Goal: Information Seeking & Learning: Check status

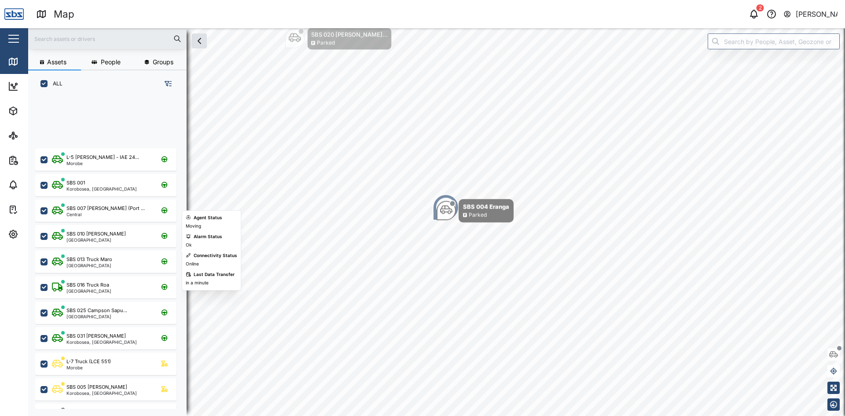
scroll to position [308, 138]
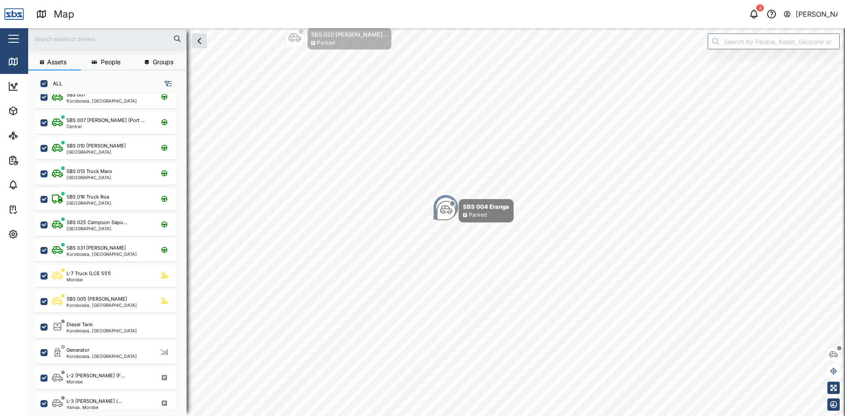
click at [83, 47] on div at bounding box center [107, 38] width 159 height 21
click at [85, 37] on input "text" at bounding box center [107, 38] width 148 height 13
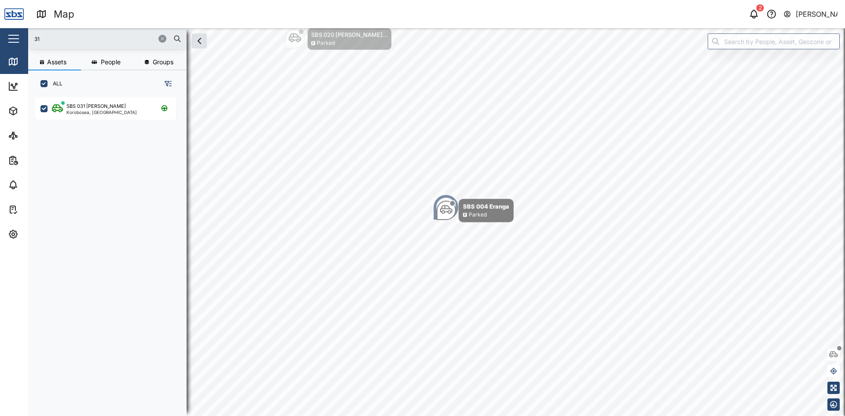
scroll to position [0, 0]
type input "31"
click at [97, 110] on div "Korobosea, [GEOGRAPHIC_DATA]" at bounding box center [101, 112] width 70 height 4
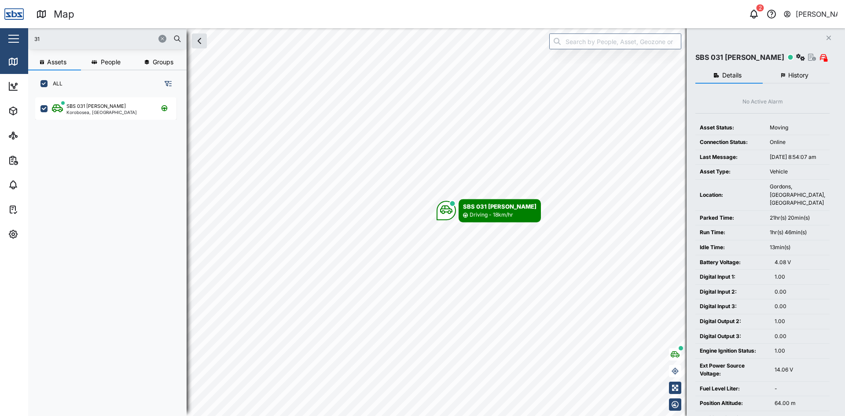
click at [794, 74] on span "History" at bounding box center [799, 75] width 20 height 6
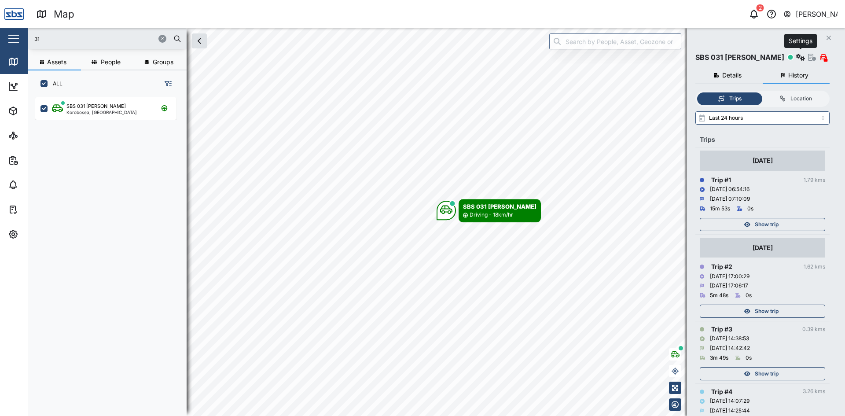
click at [802, 59] on icon "button" at bounding box center [801, 57] width 9 height 7
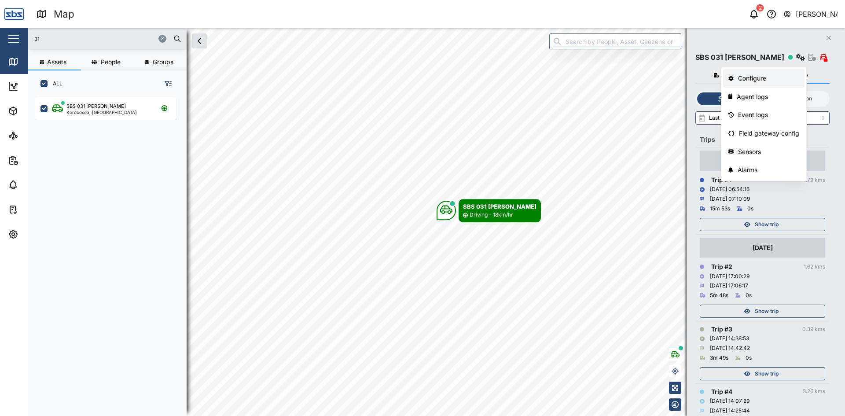
click at [757, 79] on div "Configure" at bounding box center [768, 79] width 61 height 10
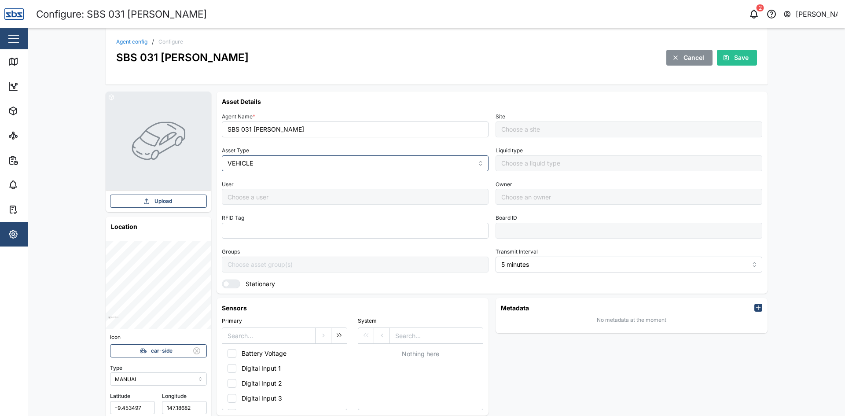
type input "Default Site"
click at [5, 59] on link "Map" at bounding box center [57, 61] width 114 height 25
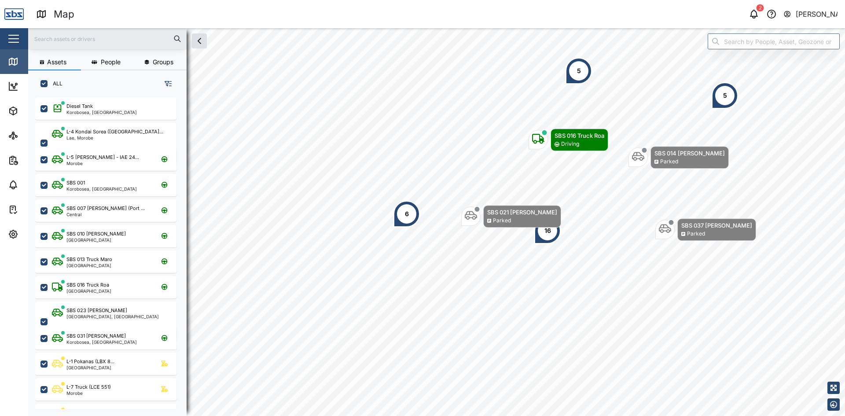
scroll to position [308, 138]
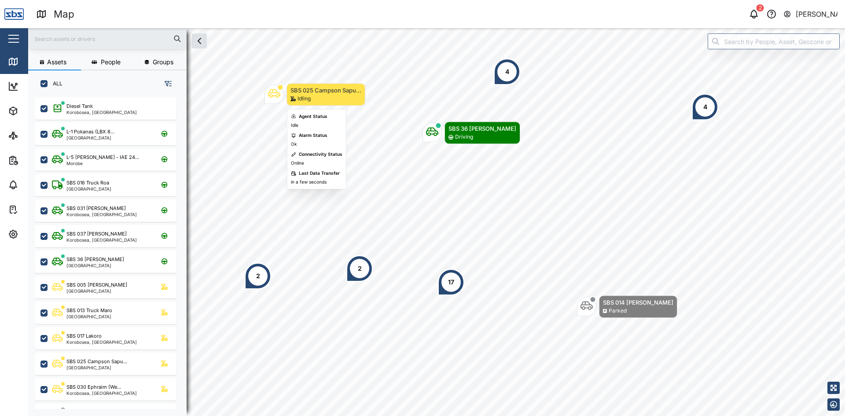
click at [275, 99] on icon "Map marker" at bounding box center [274, 93] width 12 height 12
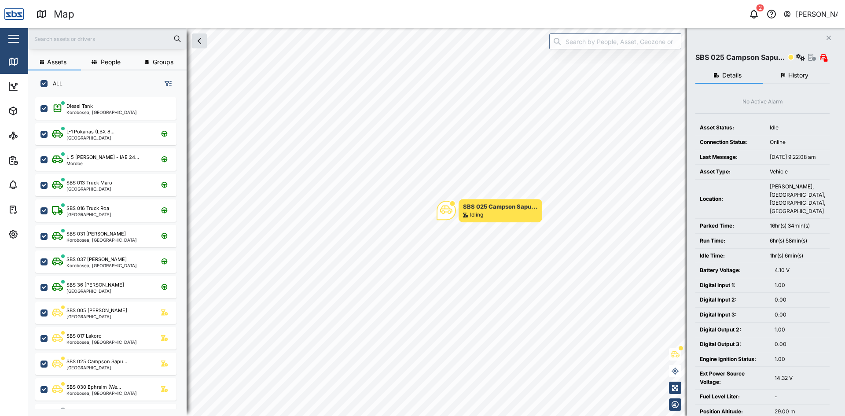
click at [786, 74] on button "History" at bounding box center [796, 76] width 67 height 16
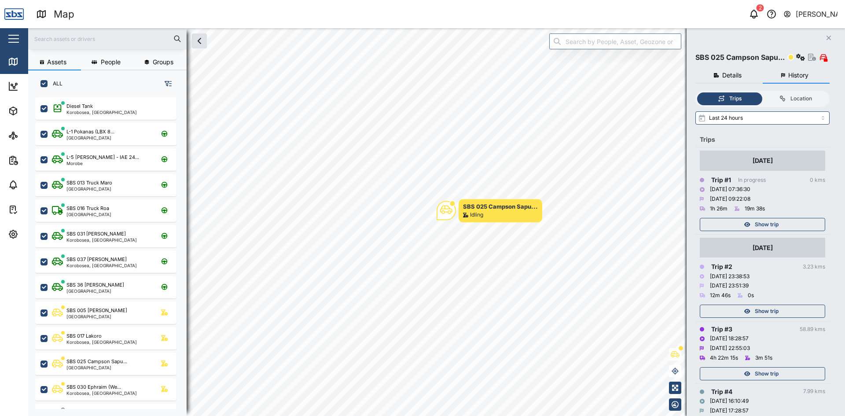
click at [787, 225] on div "Show trip" at bounding box center [762, 224] width 114 height 12
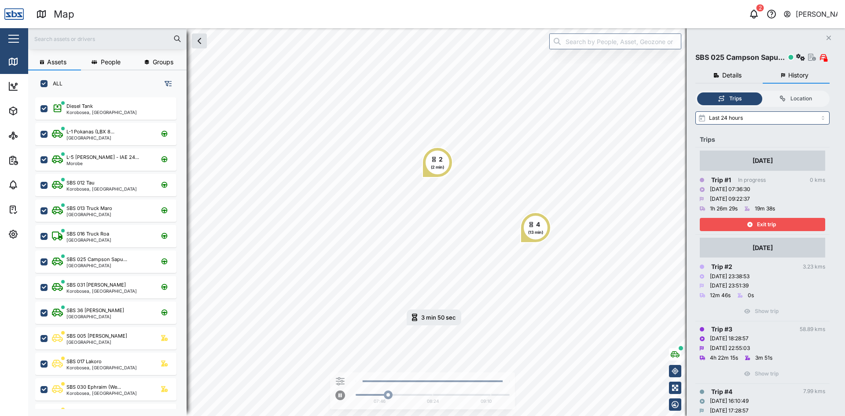
click at [761, 222] on span "Exit trip" at bounding box center [766, 224] width 19 height 12
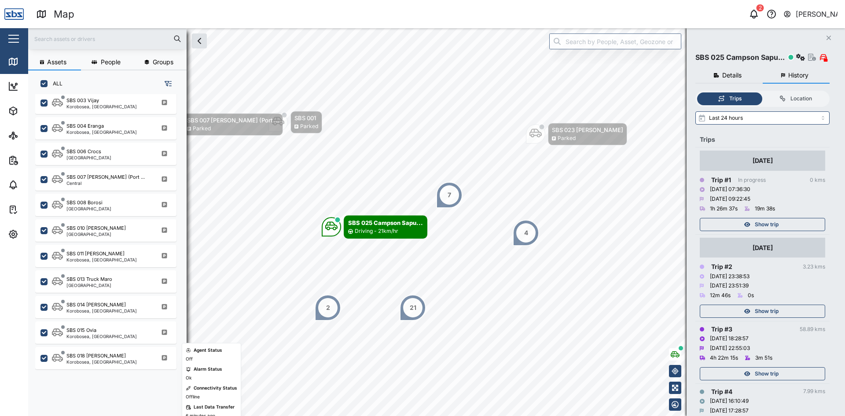
scroll to position [440, 0]
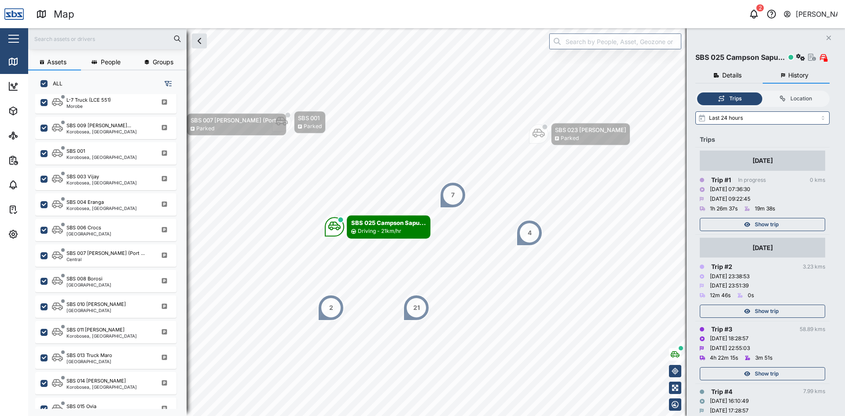
click at [89, 36] on input "text" at bounding box center [107, 38] width 148 height 13
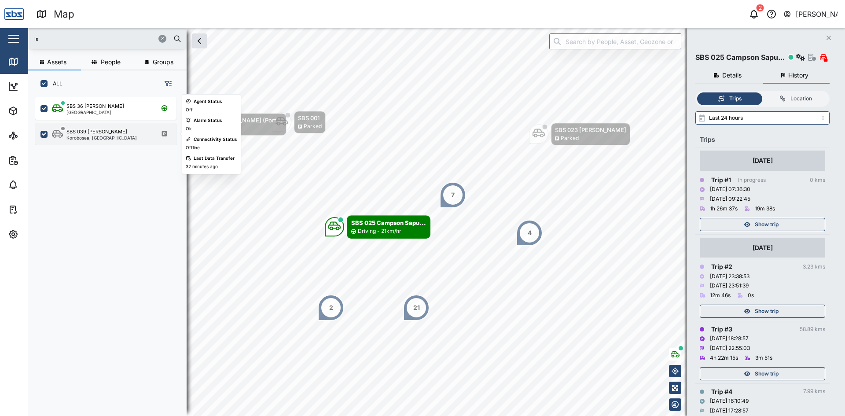
type input "is"
click at [82, 131] on div "SBS 039 [PERSON_NAME]" at bounding box center [96, 131] width 61 height 7
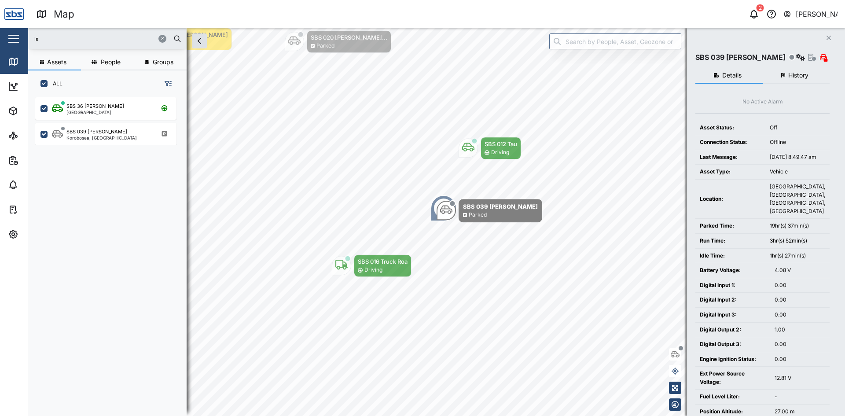
click at [788, 76] on button "History" at bounding box center [796, 76] width 67 height 16
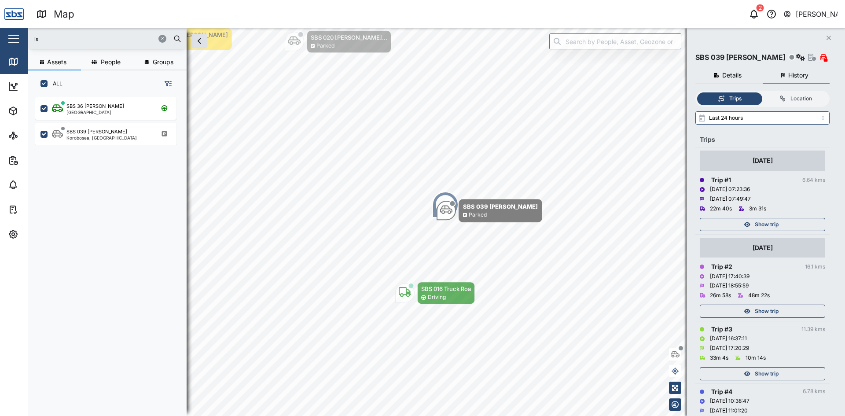
click at [775, 313] on span "Show trip" at bounding box center [767, 311] width 24 height 12
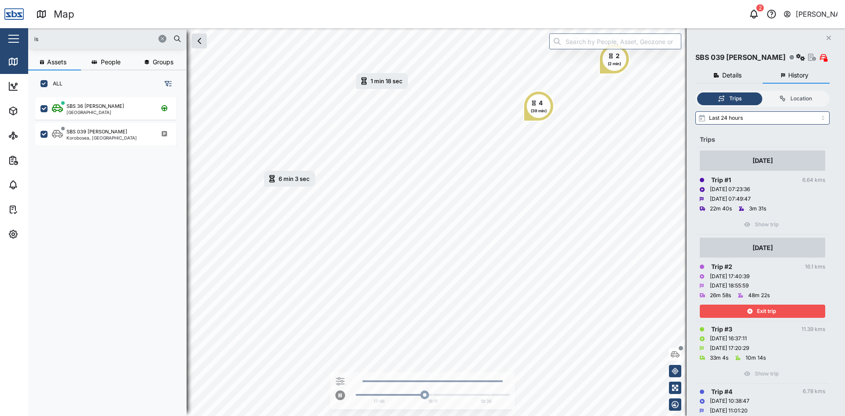
click at [778, 313] on div "Exit trip" at bounding box center [762, 311] width 114 height 12
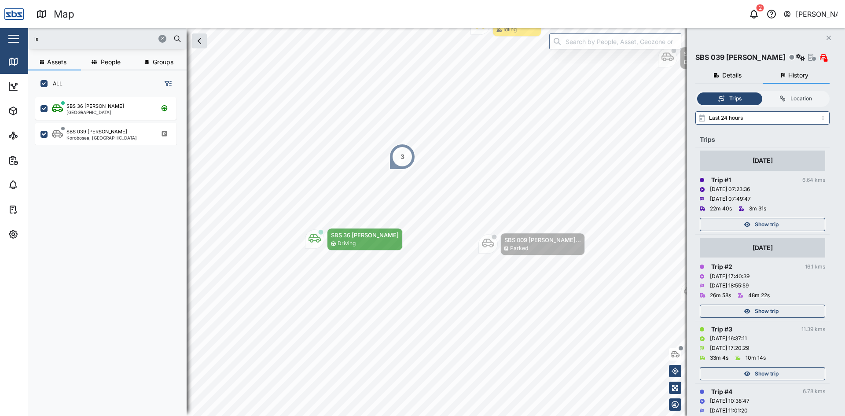
click at [768, 370] on span "Show trip" at bounding box center [767, 374] width 24 height 12
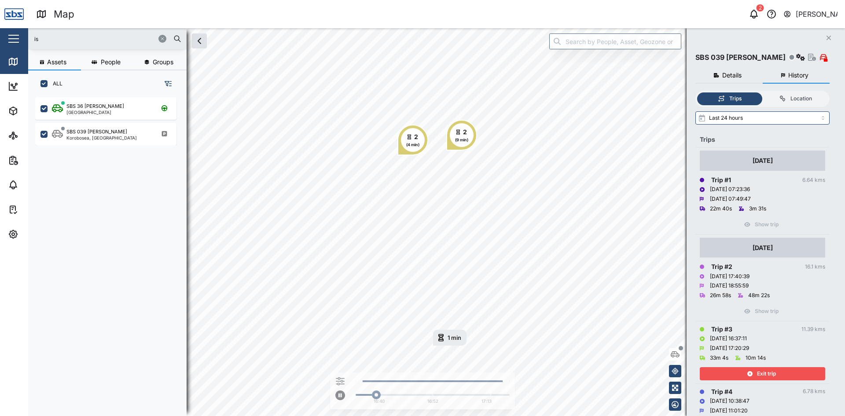
click at [735, 373] on div "Exit trip" at bounding box center [762, 374] width 114 height 12
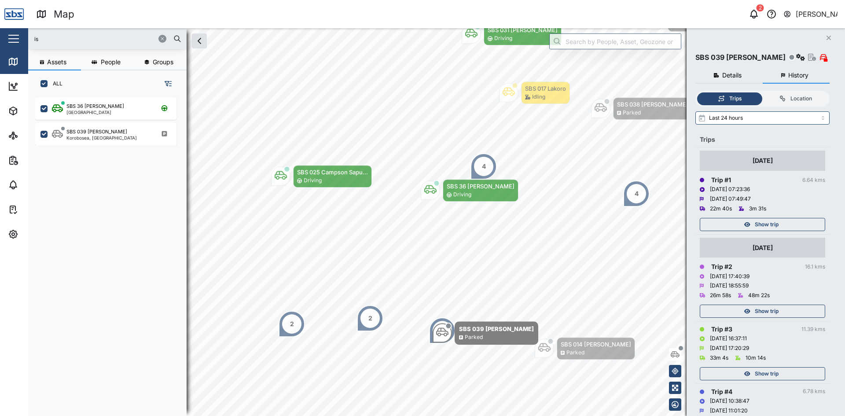
click at [831, 40] on icon "Close" at bounding box center [829, 37] width 5 height 7
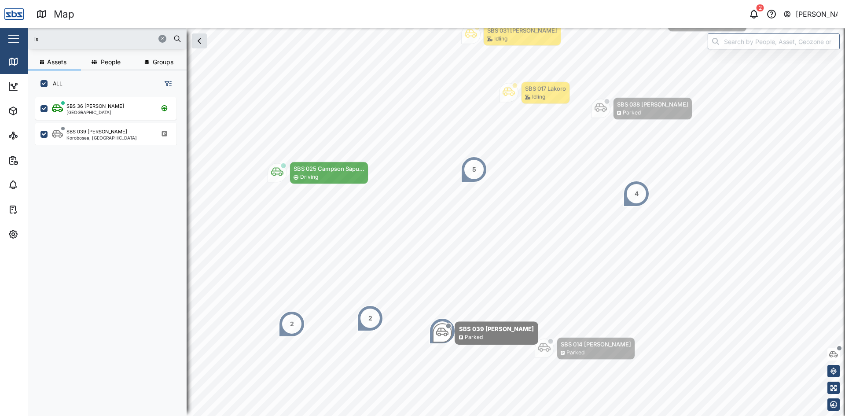
click at [162, 40] on icon "button" at bounding box center [162, 38] width 5 height 5
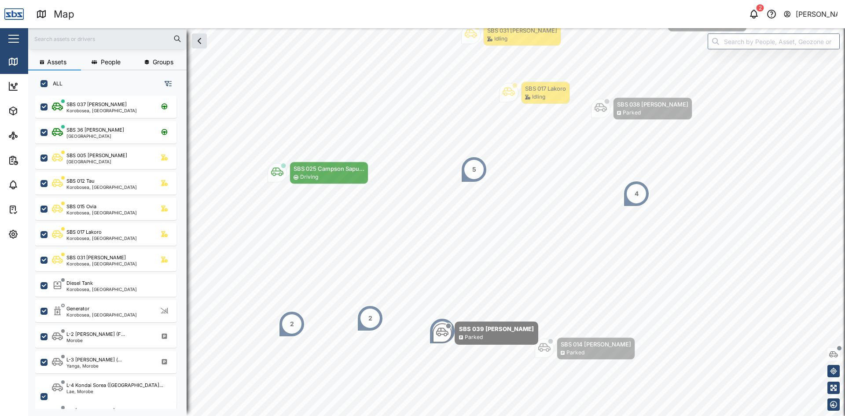
scroll to position [88, 0]
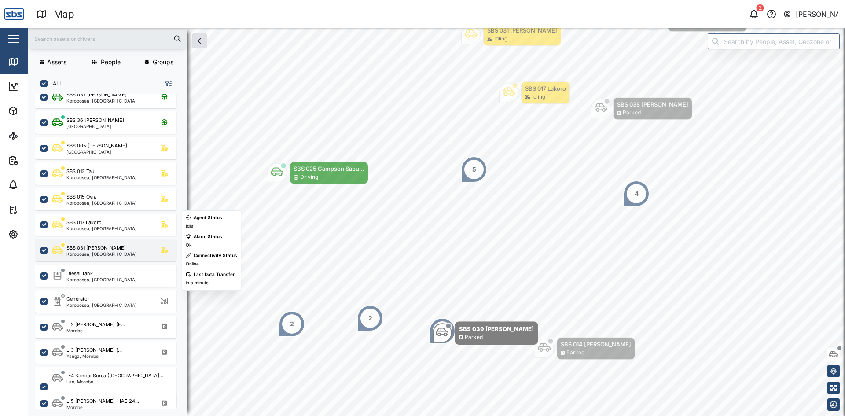
click at [107, 250] on div "SBS 031 [PERSON_NAME]" at bounding box center [101, 247] width 70 height 7
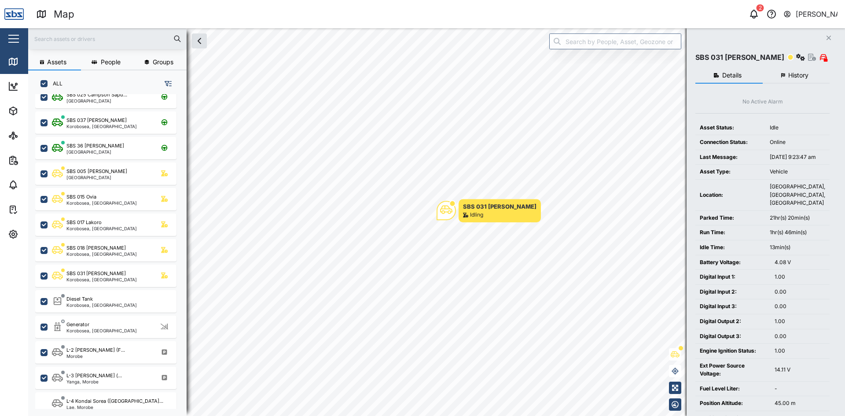
click at [805, 75] on span "History" at bounding box center [799, 75] width 20 height 6
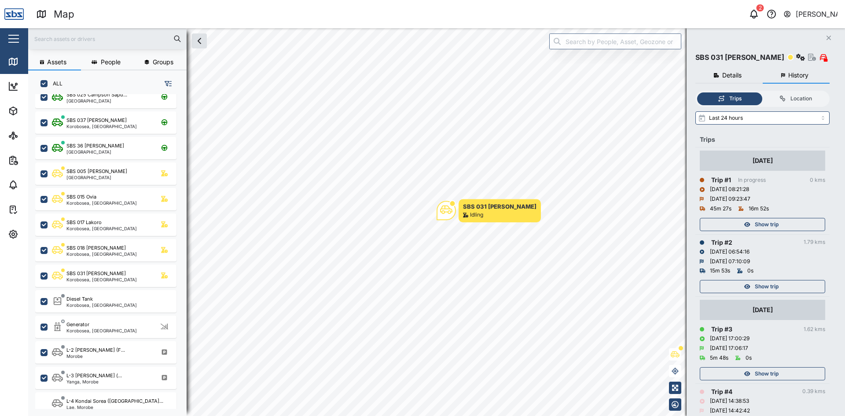
click at [762, 228] on span "Show trip" at bounding box center [767, 224] width 24 height 12
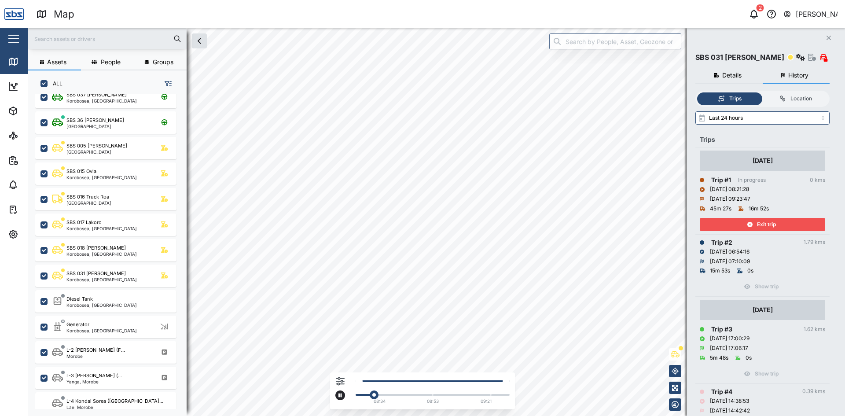
click at [464, 375] on div "~1 min [DATE] 8:50 AM 10 min 48 sec [DATE] 8:55 AM 08:34 08:53 09:21" at bounding box center [436, 222] width 817 height 388
click at [458, 416] on html "Map 2 [PERSON_NAME] Close Map Dashboard Assets ATS Camera Generator Personnel T…" at bounding box center [422, 208] width 845 height 416
click at [404, 375] on div "08:34 08:53 09:21" at bounding box center [436, 222] width 817 height 388
click at [765, 216] on div "Exit trip" at bounding box center [763, 223] width 126 height 18
click at [764, 225] on span "Exit trip" at bounding box center [766, 224] width 19 height 12
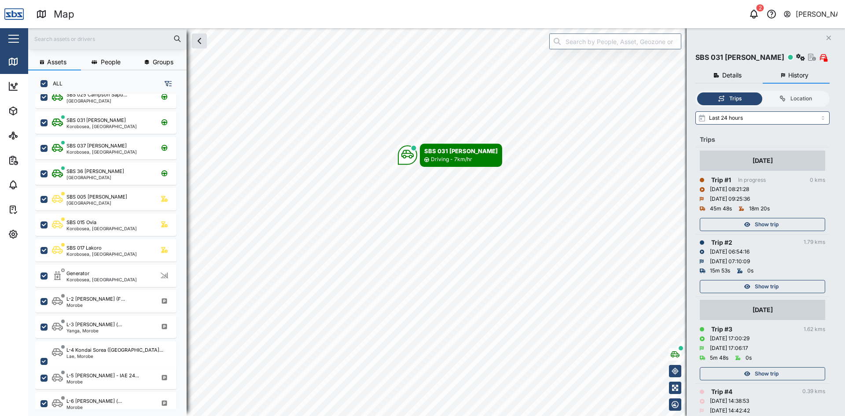
click at [831, 35] on icon "Close" at bounding box center [829, 37] width 5 height 7
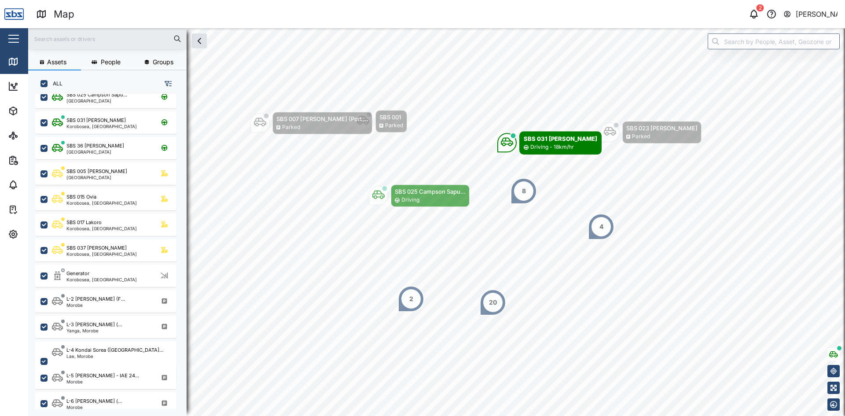
click at [417, 303] on div "2" at bounding box center [411, 299] width 26 height 26
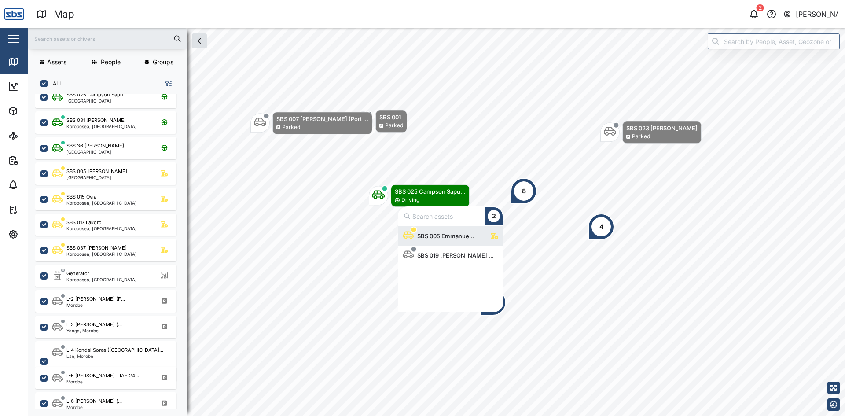
scroll to position [79, 99]
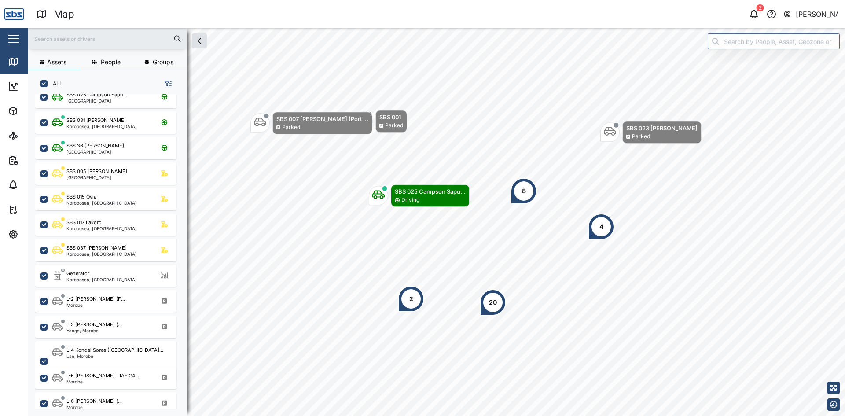
click at [493, 307] on div "20" at bounding box center [493, 303] width 8 height 10
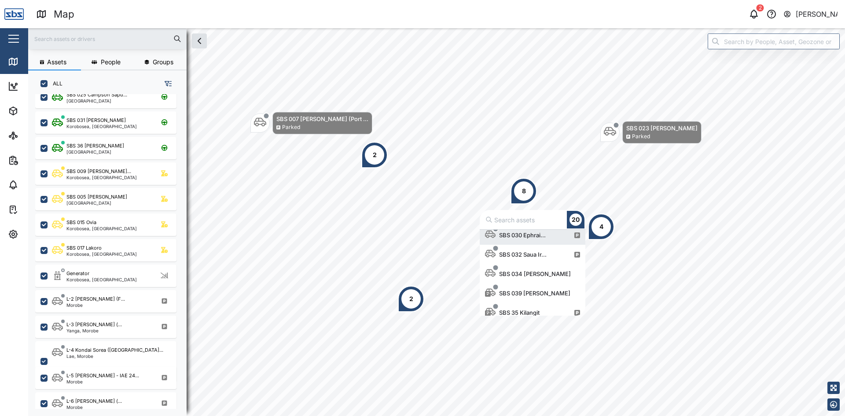
scroll to position [302, 0]
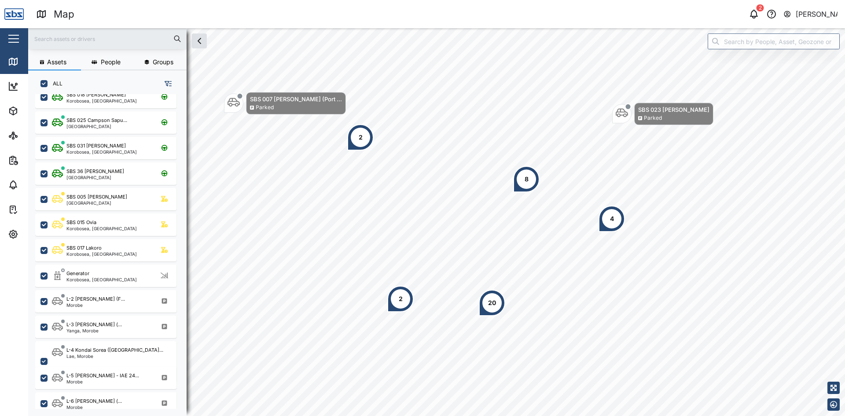
click at [59, 38] on input "text" at bounding box center [107, 38] width 148 height 13
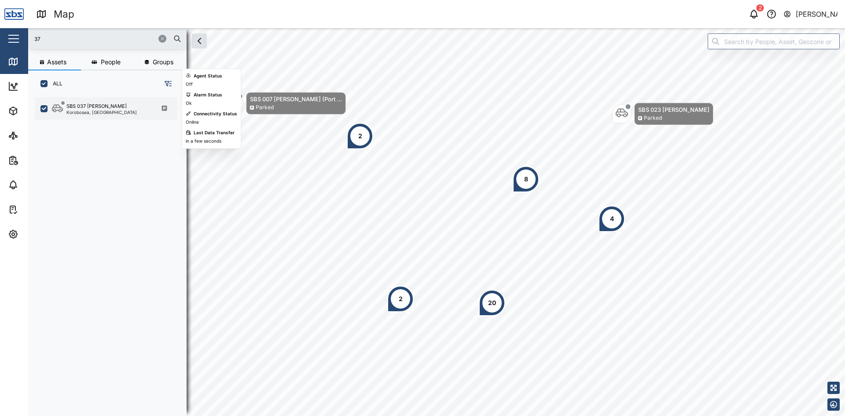
type input "37"
click at [84, 111] on div "Korobosea, [GEOGRAPHIC_DATA]" at bounding box center [101, 112] width 70 height 4
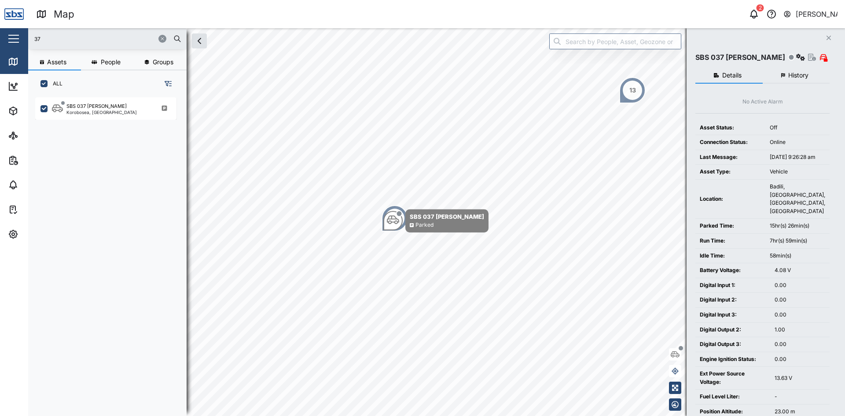
click at [162, 38] on icon "button" at bounding box center [162, 38] width 5 height 5
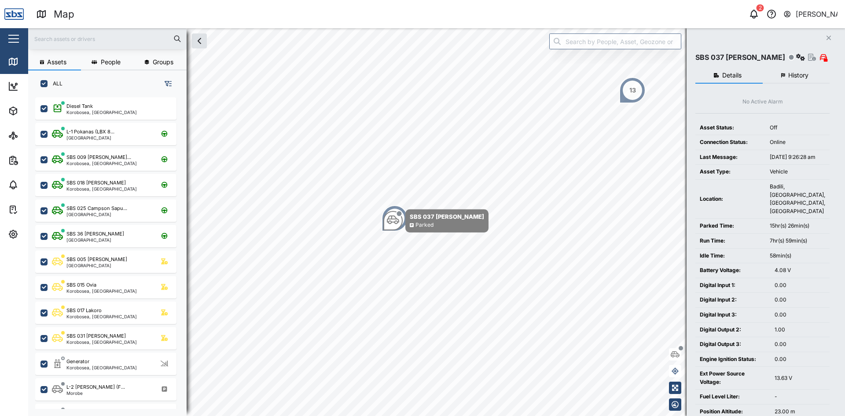
click at [92, 41] on input "text" at bounding box center [107, 38] width 148 height 13
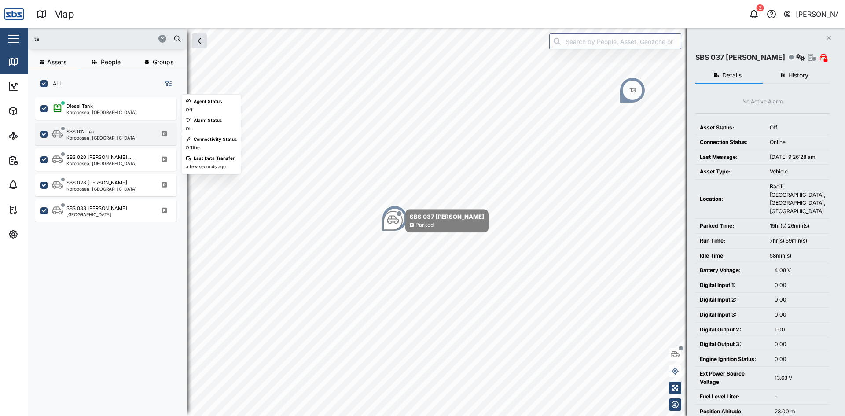
type input "ta"
click at [99, 139] on div "Korobosea, [GEOGRAPHIC_DATA]" at bounding box center [101, 138] width 70 height 4
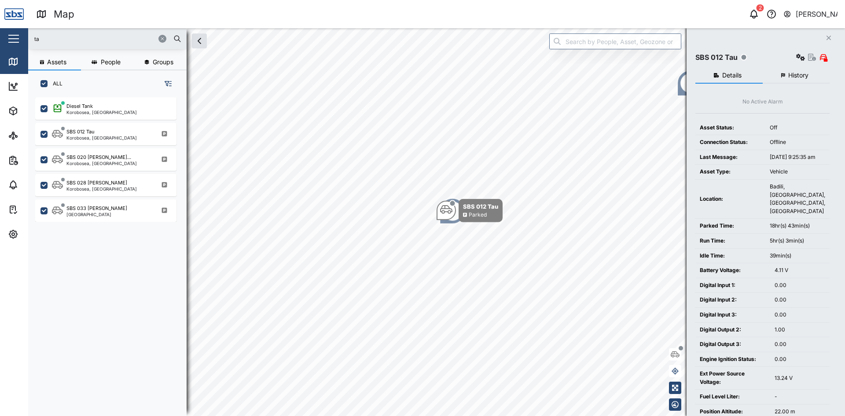
click at [791, 73] on span "History" at bounding box center [799, 75] width 20 height 6
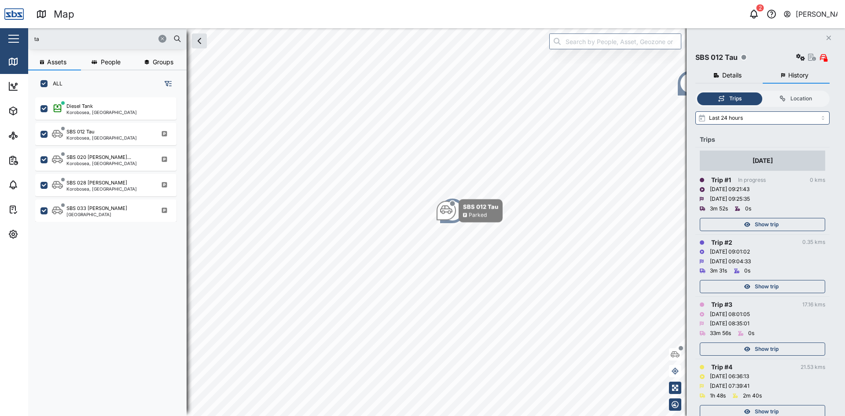
click at [772, 223] on span "Show trip" at bounding box center [767, 224] width 24 height 12
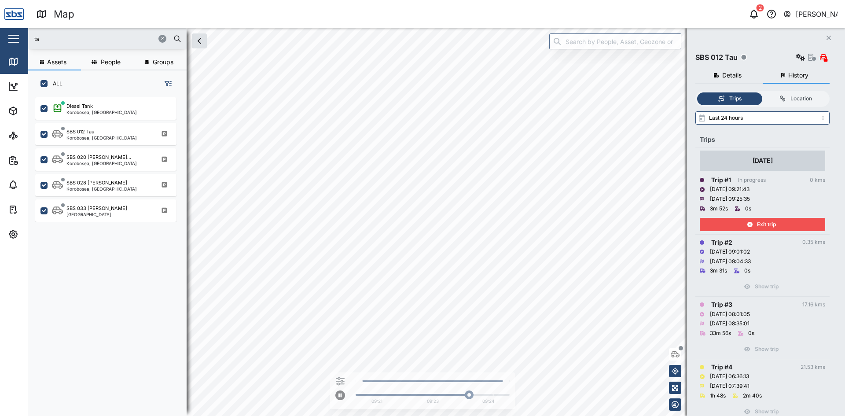
click at [773, 226] on span "Exit trip" at bounding box center [766, 224] width 19 height 12
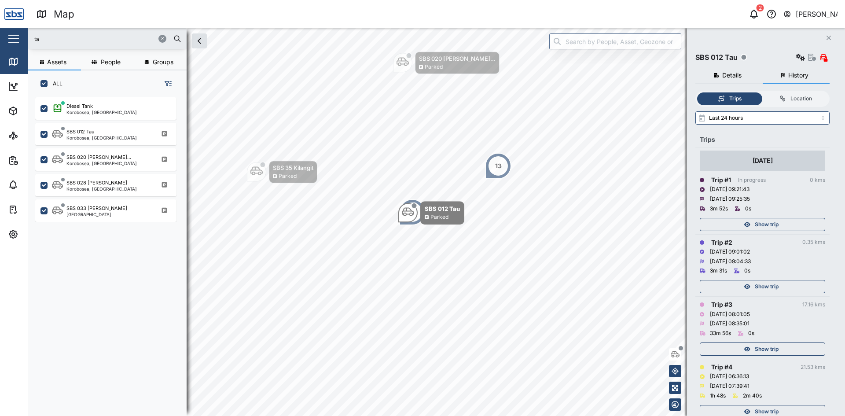
click at [766, 290] on span "Show trip" at bounding box center [767, 287] width 24 height 12
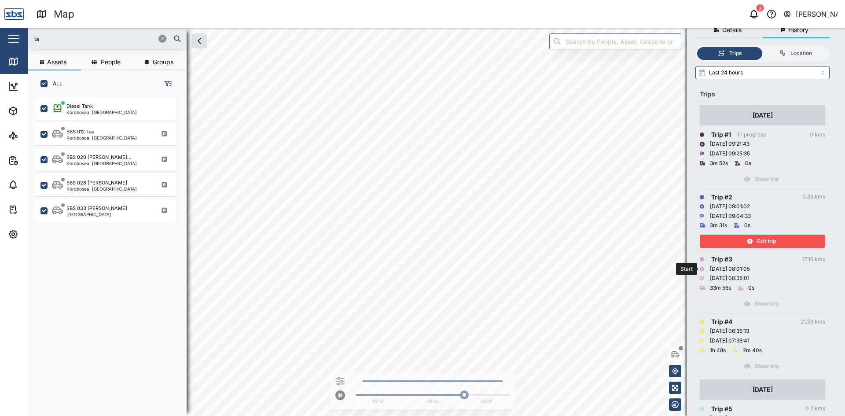
scroll to position [44, 0]
click at [742, 237] on div "Exit trip" at bounding box center [762, 242] width 114 height 12
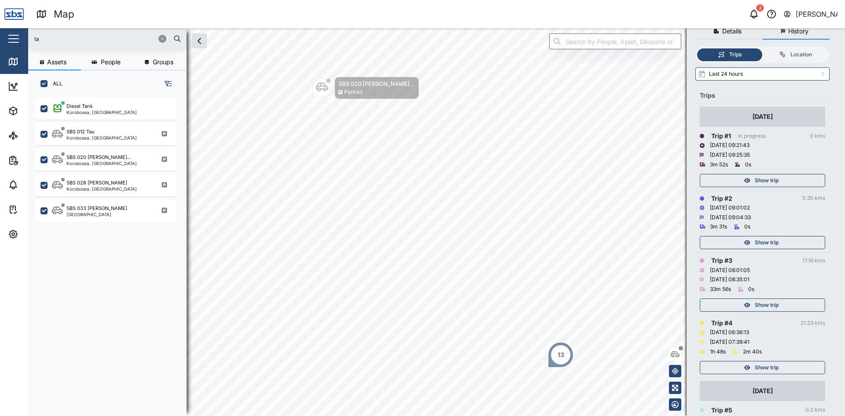
click at [762, 301] on span "Show trip" at bounding box center [767, 305] width 24 height 12
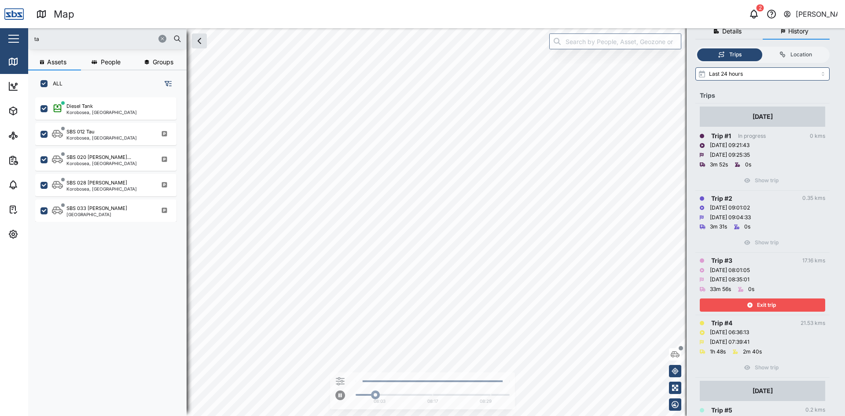
click at [761, 301] on span "Exit trip" at bounding box center [766, 305] width 19 height 12
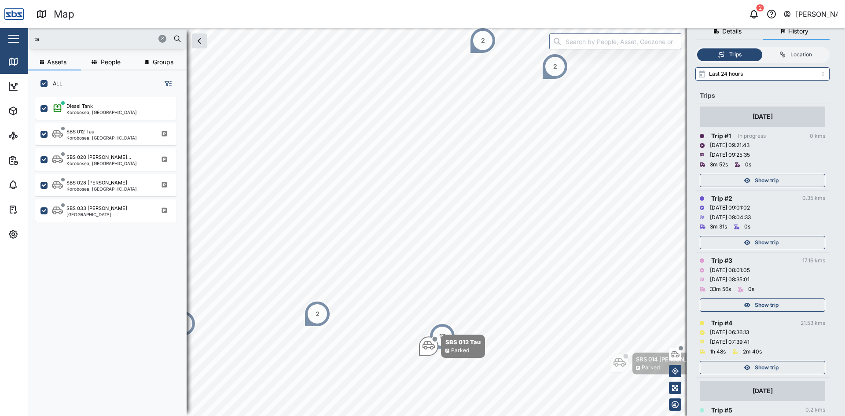
click at [760, 365] on span "Show trip" at bounding box center [767, 368] width 24 height 12
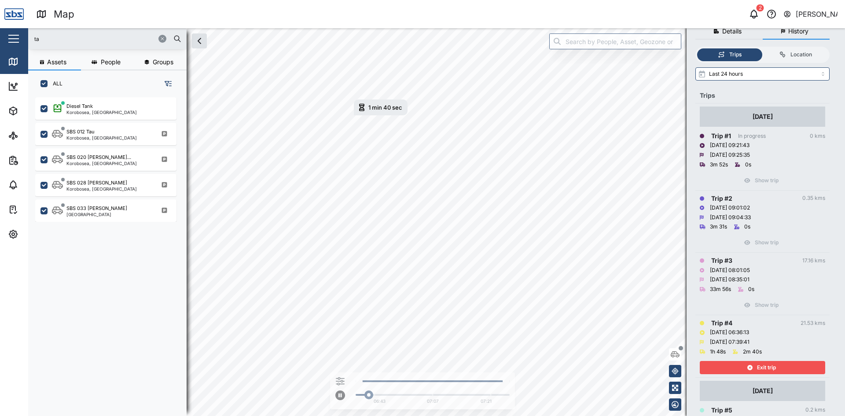
click at [722, 366] on div "Exit trip" at bounding box center [762, 368] width 114 height 12
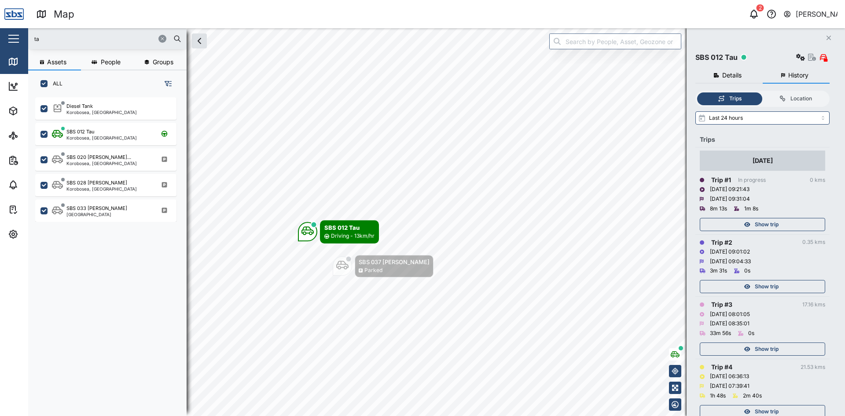
click at [827, 36] on icon "Close" at bounding box center [829, 37] width 5 height 7
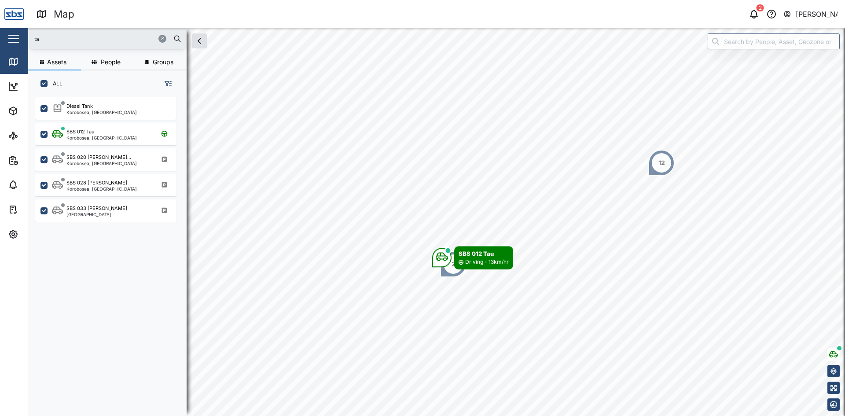
click at [163, 40] on icon "button" at bounding box center [162, 38] width 5 height 5
